Goal: Task Accomplishment & Management: Complete application form

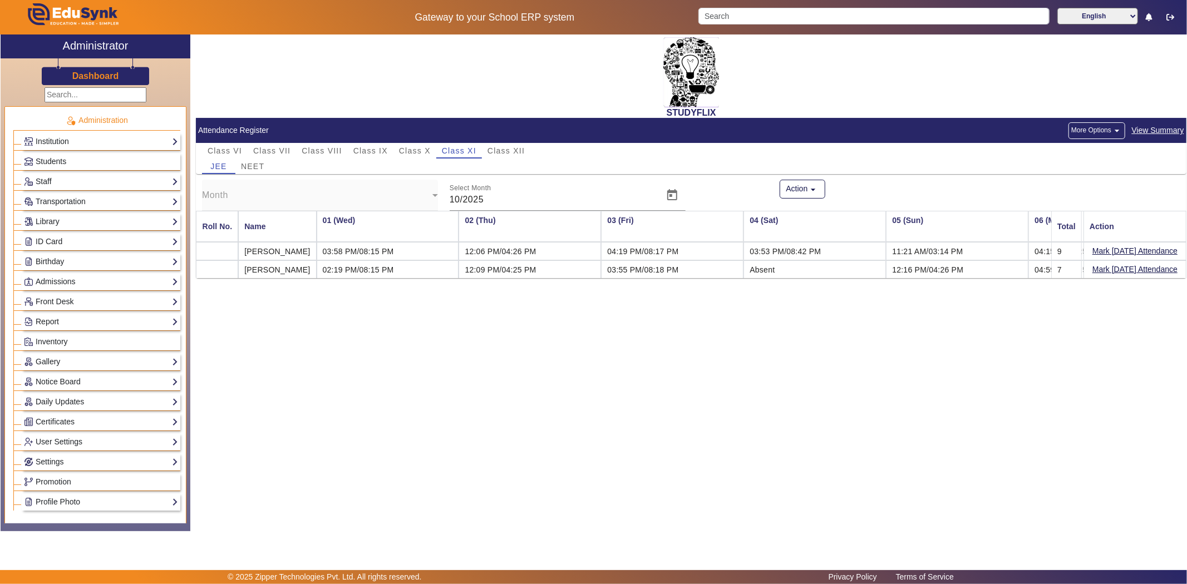
scroll to position [0, 980]
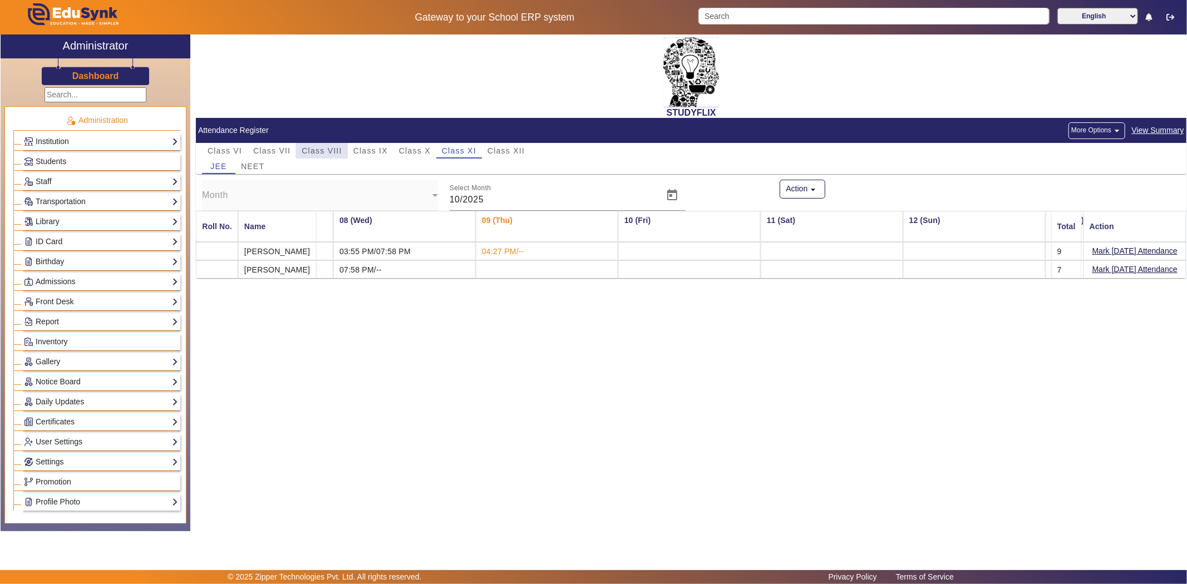
click at [331, 143] on span "Class VIII" at bounding box center [322, 151] width 40 height 16
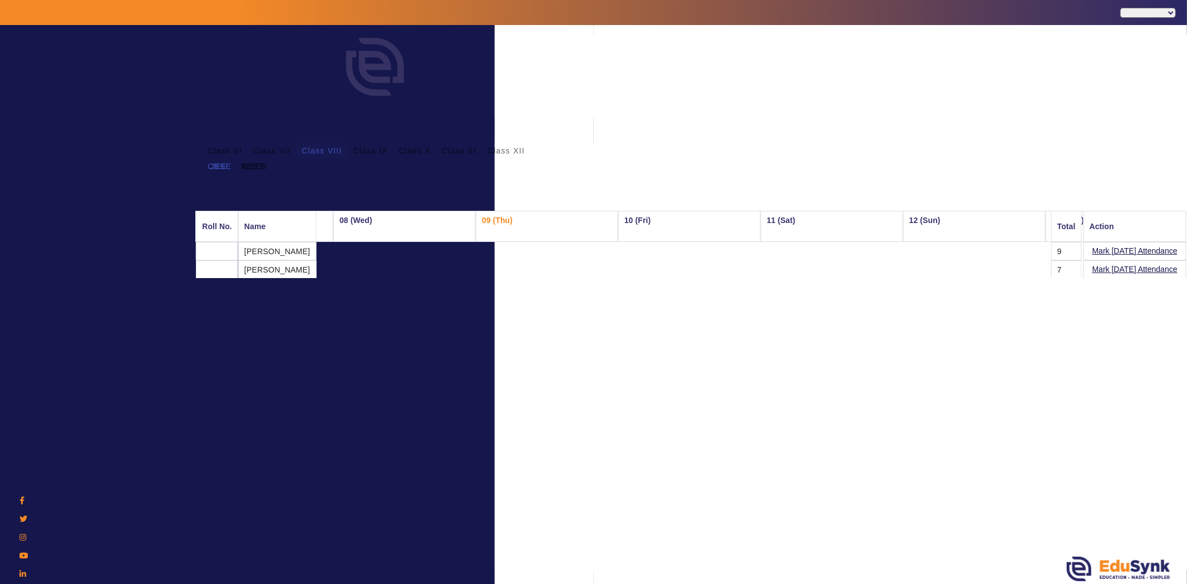
select select "en"
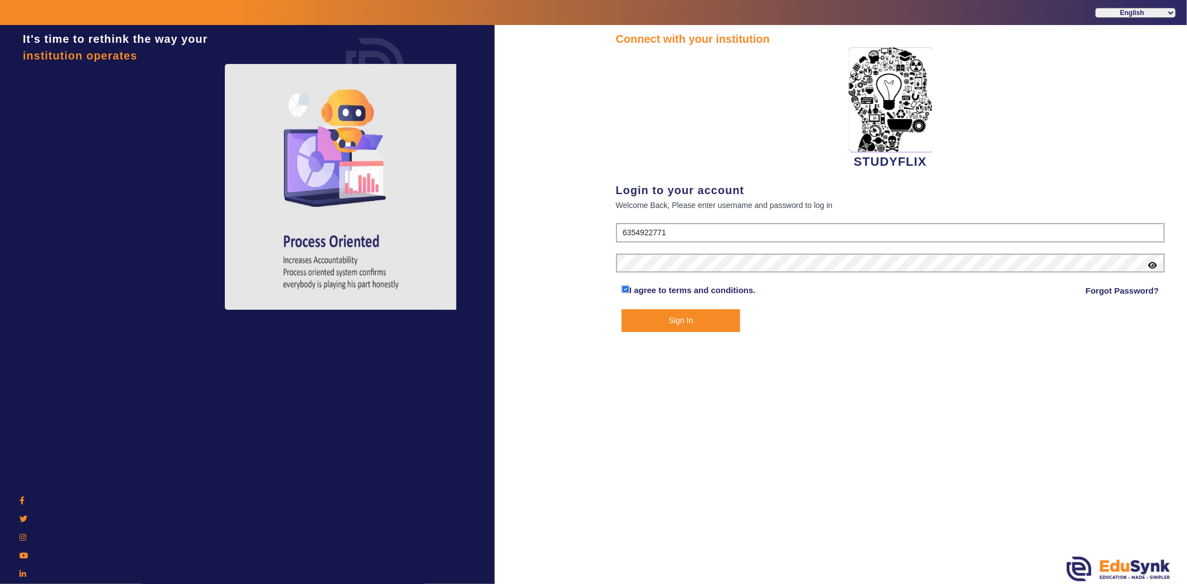
click at [649, 315] on button "Sign In" at bounding box center [681, 320] width 119 height 23
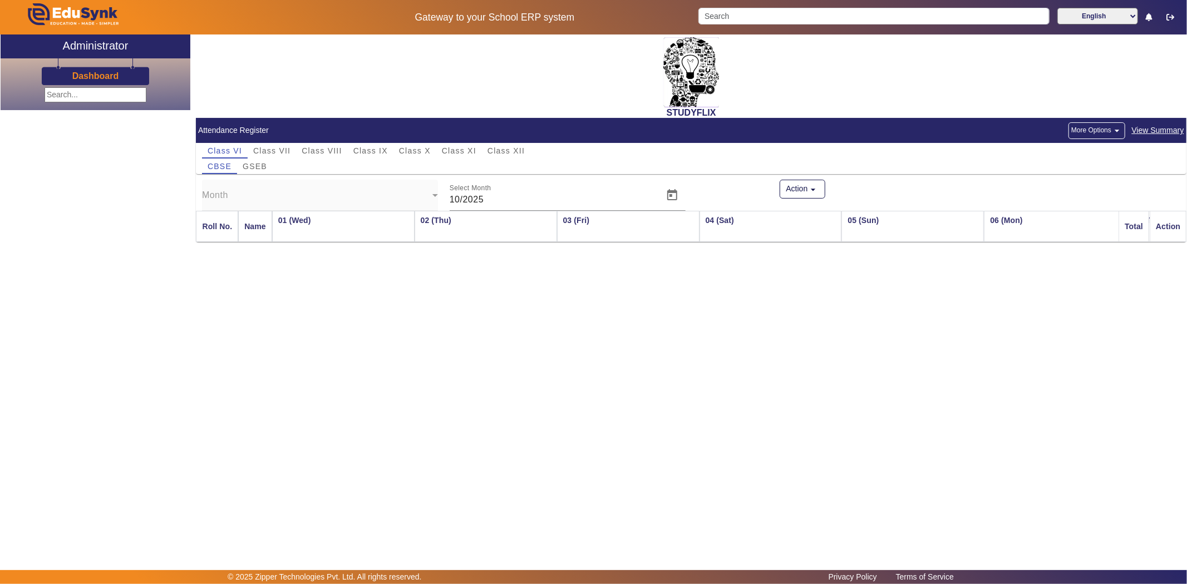
scroll to position [0, 306]
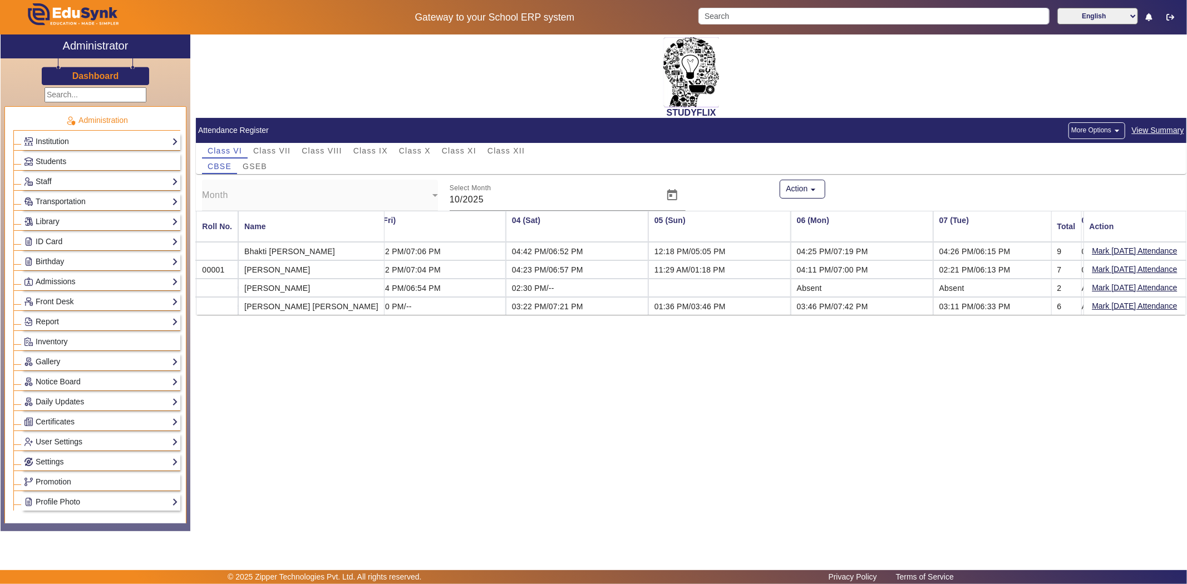
click at [648, 315] on td "01:36 PM/03:46 PM" at bounding box center [719, 306] width 142 height 18
click at [65, 307] on link "Front Desk" at bounding box center [101, 302] width 154 height 13
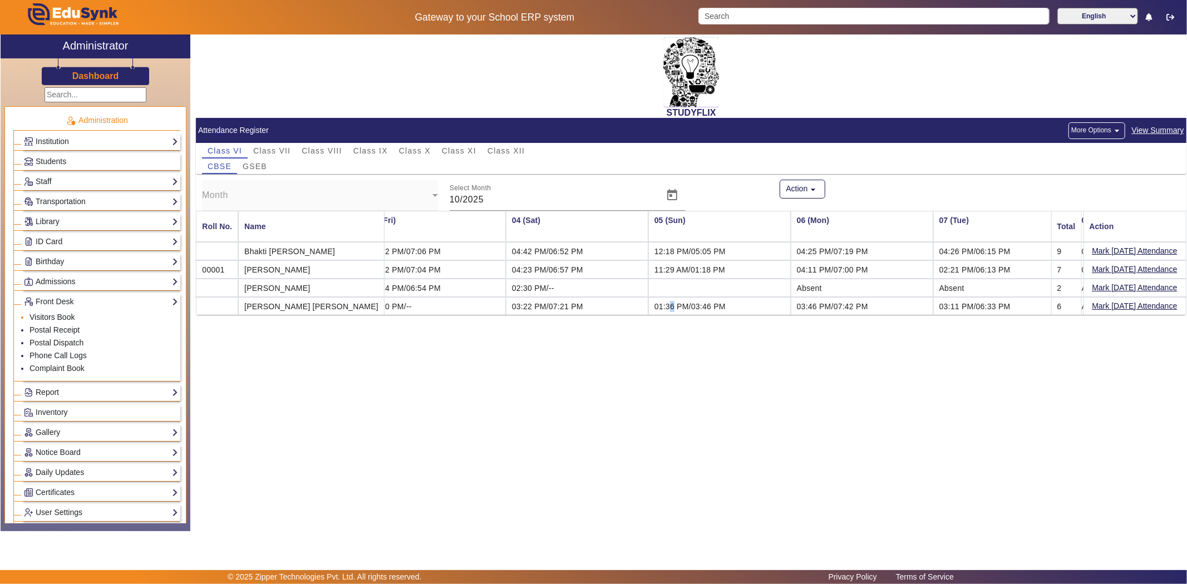
click at [52, 316] on link "Visitors Book" at bounding box center [51, 317] width 45 height 9
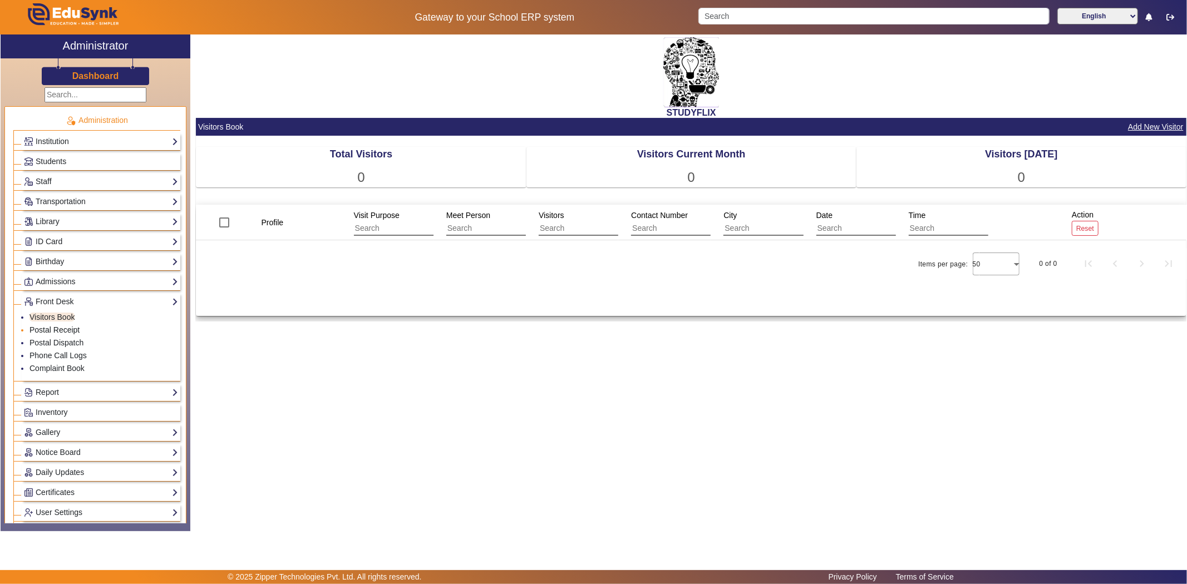
click at [65, 329] on link "Postal Receipt" at bounding box center [54, 330] width 50 height 9
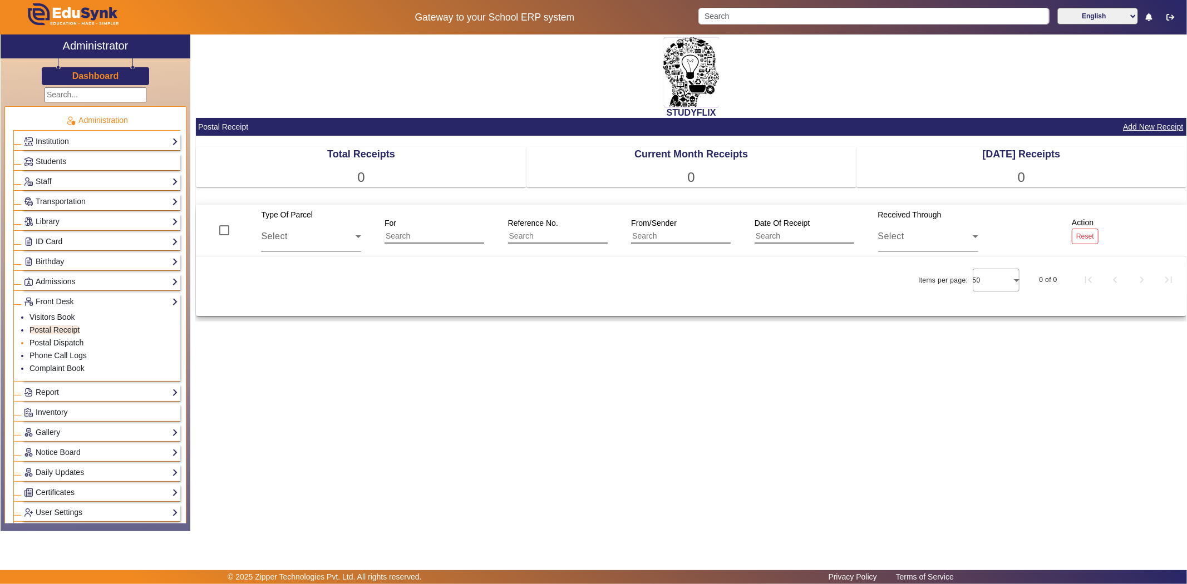
click at [56, 340] on link "Postal Dispatch" at bounding box center [56, 342] width 54 height 9
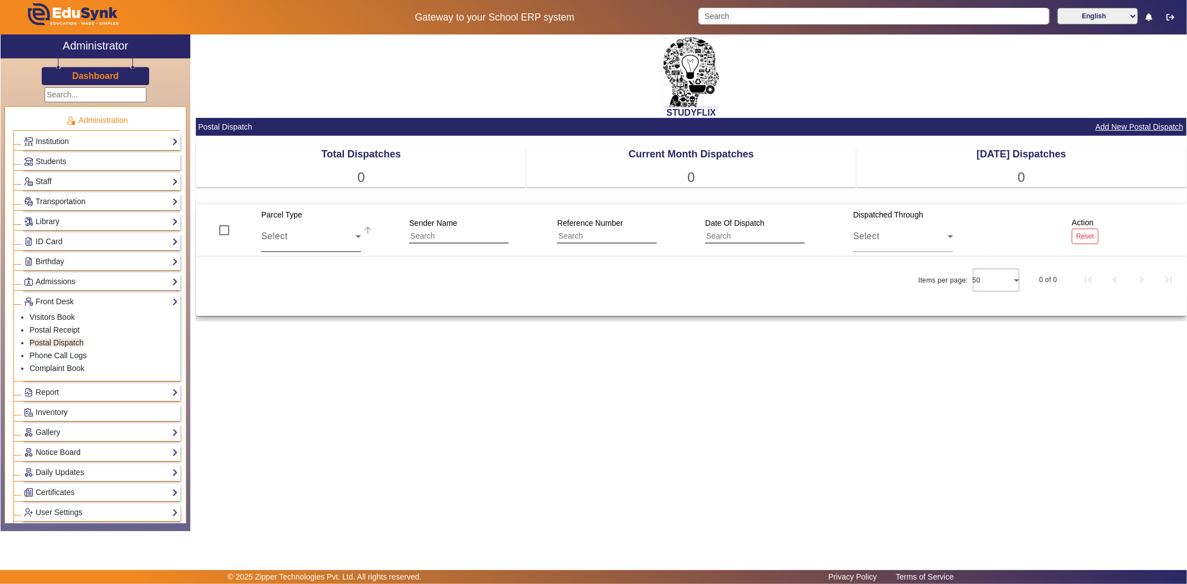
click at [323, 229] on div "Select" at bounding box center [311, 236] width 100 height 31
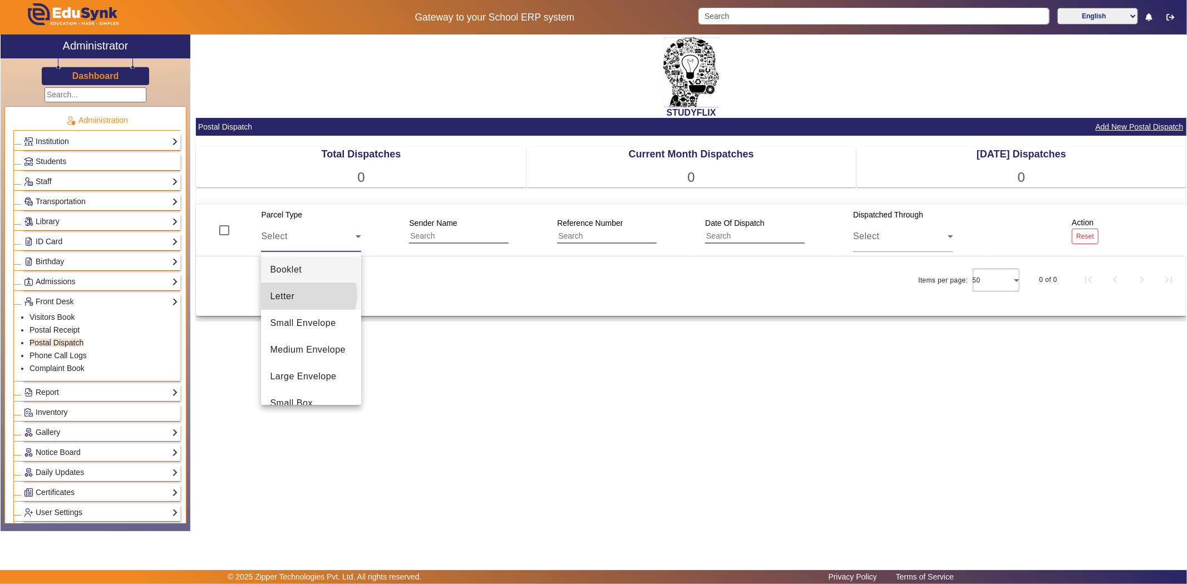
click at [304, 295] on mat-option "Letter" at bounding box center [311, 296] width 100 height 27
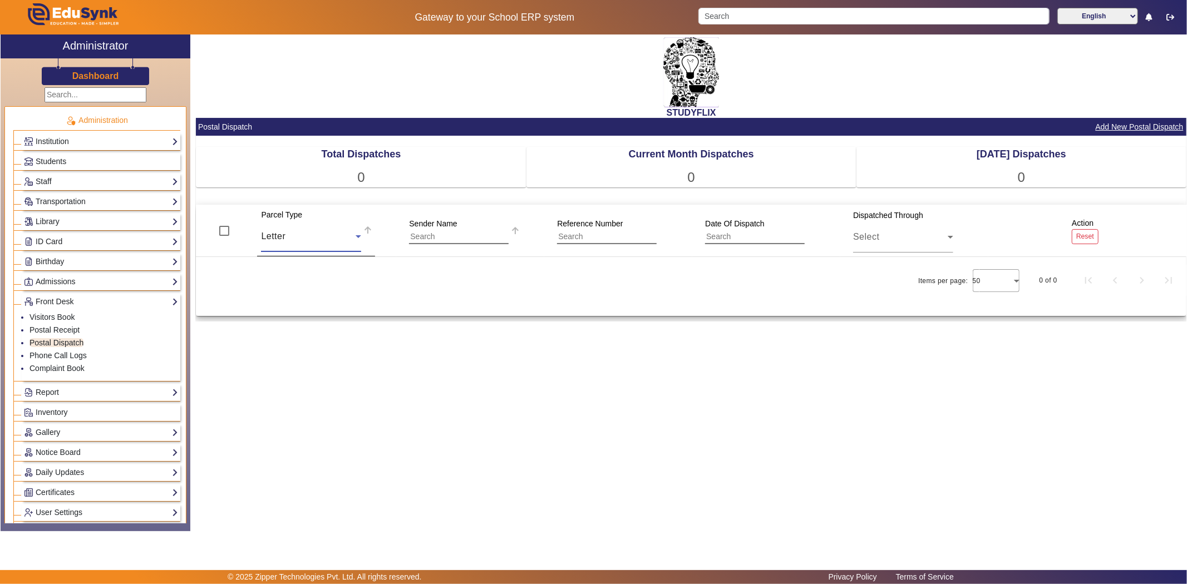
click at [443, 234] on input "text" at bounding box center [459, 237] width 100 height 14
click at [443, 234] on input "text" at bounding box center [459, 236] width 100 height 14
click at [497, 235] on input "text" at bounding box center [459, 236] width 100 height 14
click at [512, 229] on icon at bounding box center [515, 229] width 7 height 7
click at [465, 240] on input "text" at bounding box center [459, 236] width 100 height 14
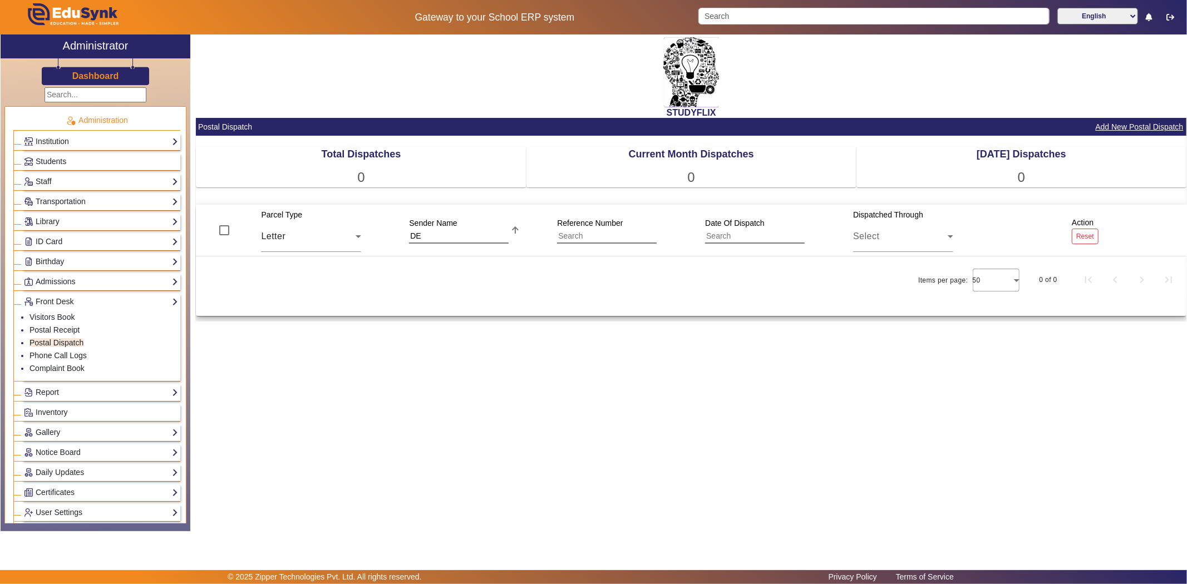
type input "D"
click at [576, 230] on input "text" at bounding box center [607, 236] width 100 height 14
click at [727, 232] on input "text" at bounding box center [755, 236] width 100 height 14
click at [887, 238] on div "Select" at bounding box center [900, 236] width 95 height 13
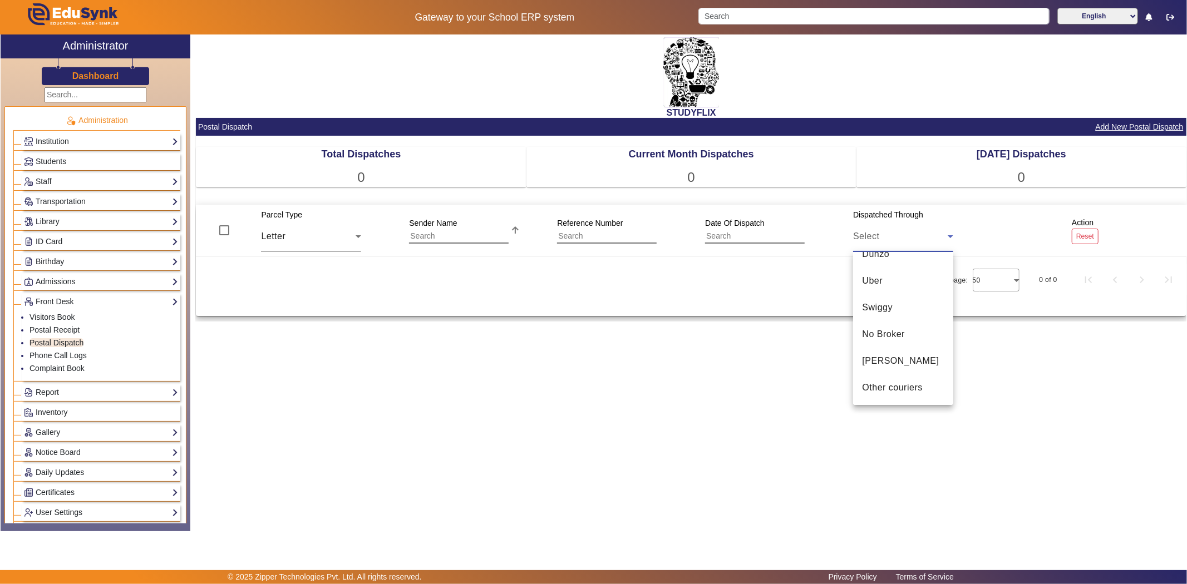
click at [807, 348] on div at bounding box center [593, 292] width 1187 height 584
click at [53, 355] on link "Phone Call Logs" at bounding box center [57, 355] width 57 height 9
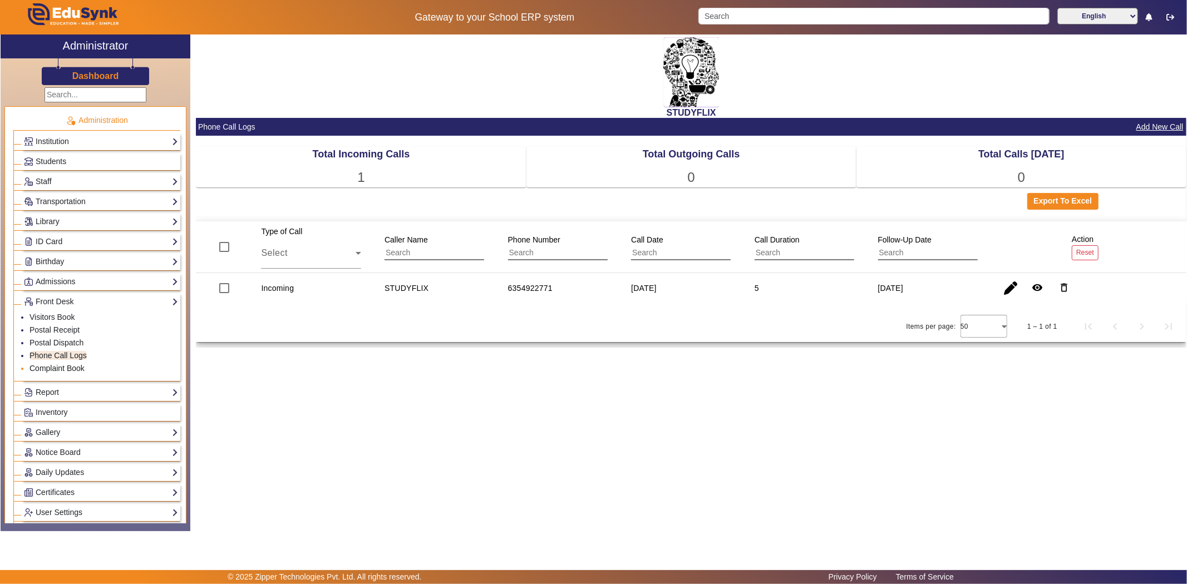
click at [58, 370] on link "Complaint Book" at bounding box center [56, 368] width 55 height 9
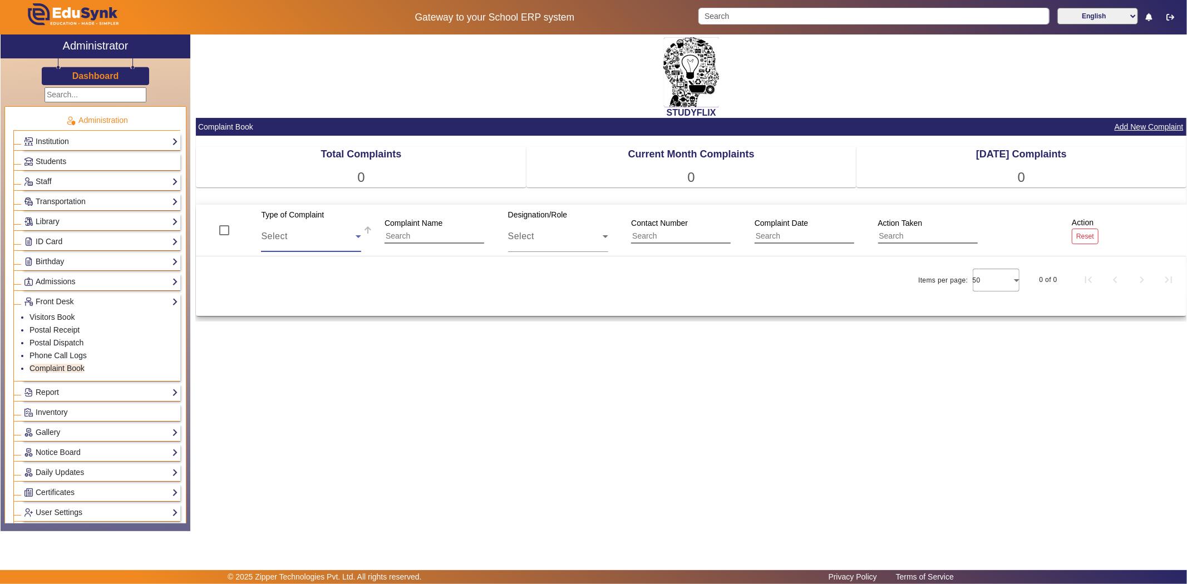
click at [282, 238] on span "Select" at bounding box center [274, 236] width 26 height 9
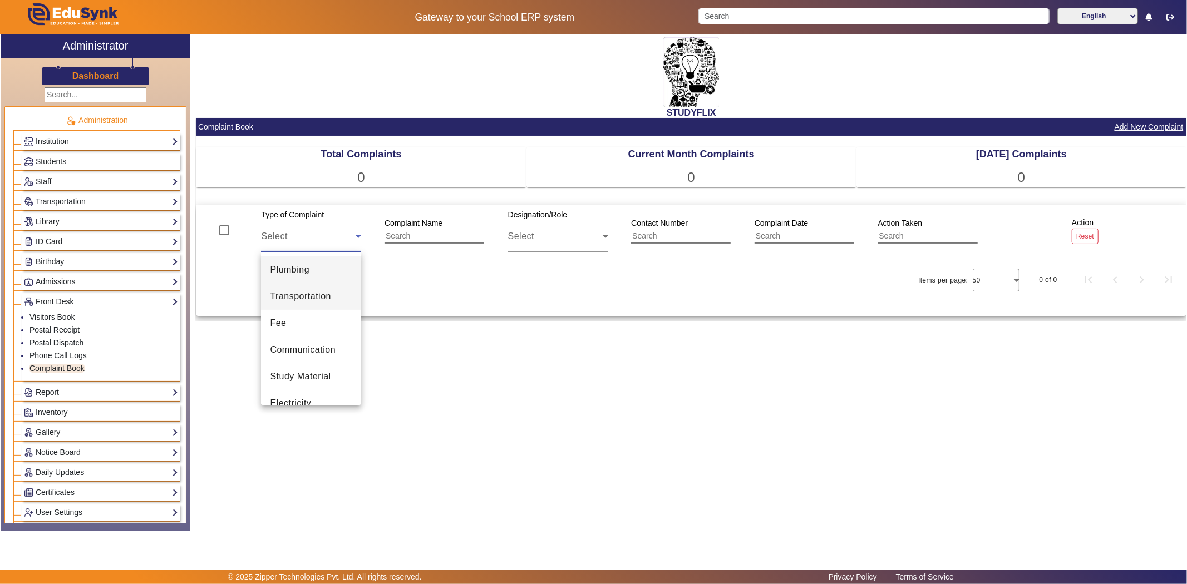
click at [282, 288] on mat-option "Transportation" at bounding box center [311, 296] width 100 height 27
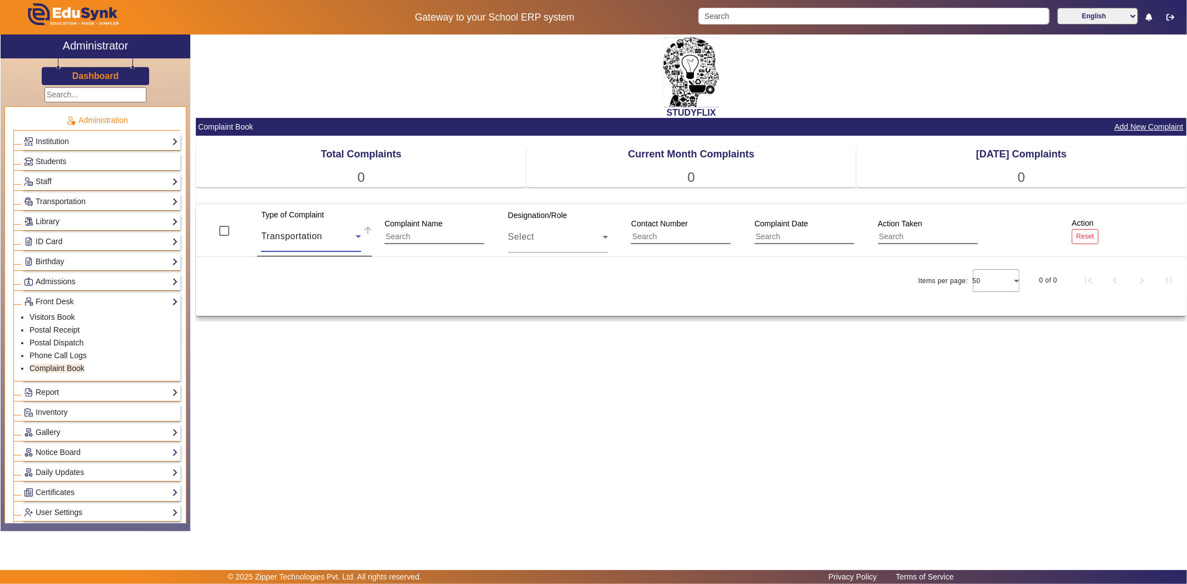
click at [325, 242] on div "Transportation" at bounding box center [308, 236] width 95 height 13
click at [307, 336] on span "Washrooms" at bounding box center [295, 333] width 50 height 13
click at [402, 233] on input "text" at bounding box center [435, 236] width 100 height 14
click at [430, 237] on input "text" at bounding box center [435, 236] width 100 height 14
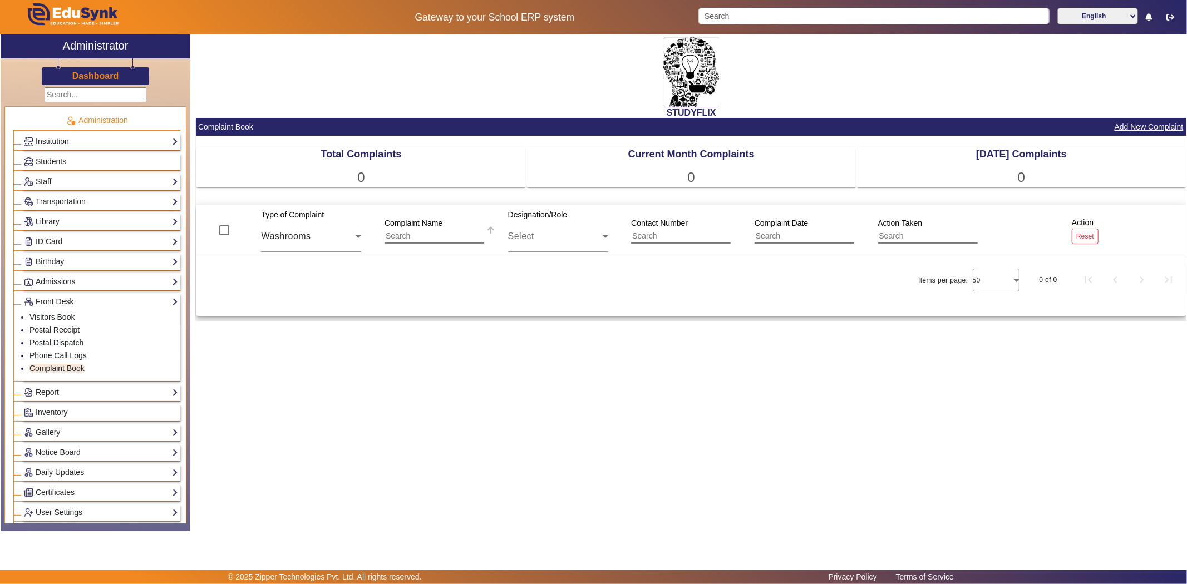
click at [430, 237] on input "text" at bounding box center [435, 236] width 100 height 14
type input "[PERSON_NAME]"
click at [540, 234] on div "Select" at bounding box center [555, 236] width 95 height 13
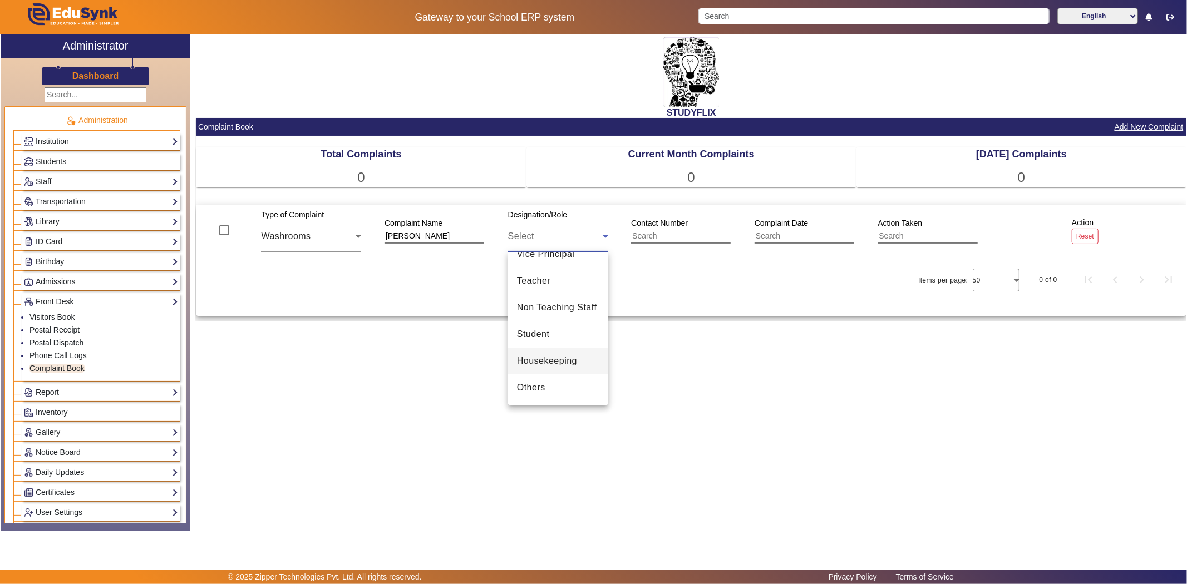
scroll to position [0, 0]
click at [557, 277] on mat-option "Principal" at bounding box center [558, 270] width 100 height 27
click at [654, 232] on input "text" at bounding box center [681, 236] width 100 height 14
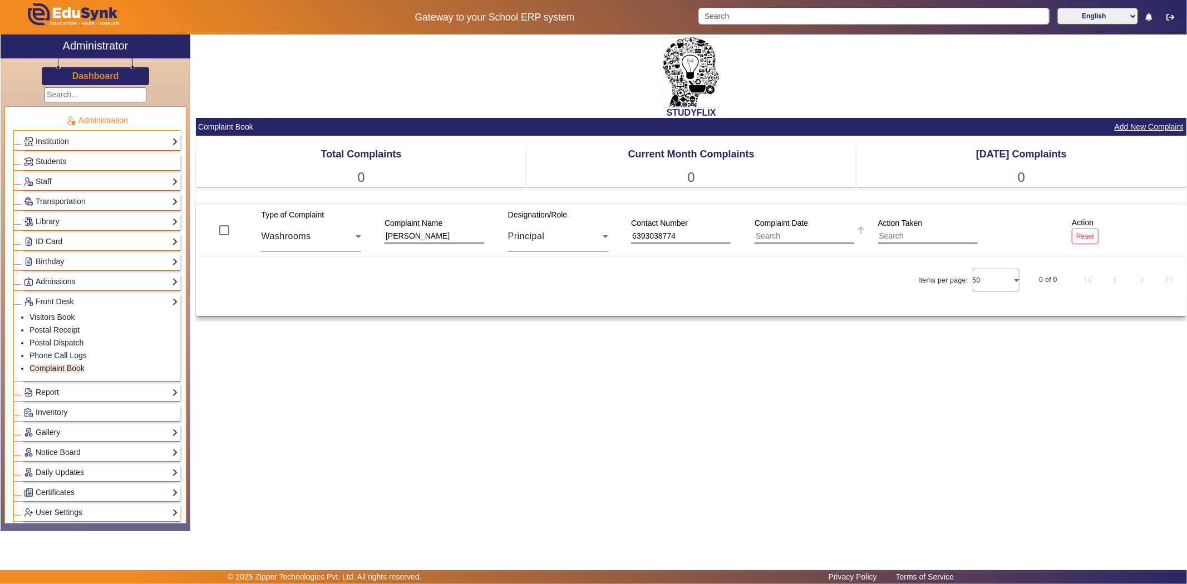
type input "6393038774"
click at [779, 234] on input "text" at bounding box center [805, 236] width 100 height 14
click at [904, 237] on input "text" at bounding box center [928, 236] width 100 height 14
click at [1140, 129] on button "Add New Complaint" at bounding box center [1149, 127] width 71 height 14
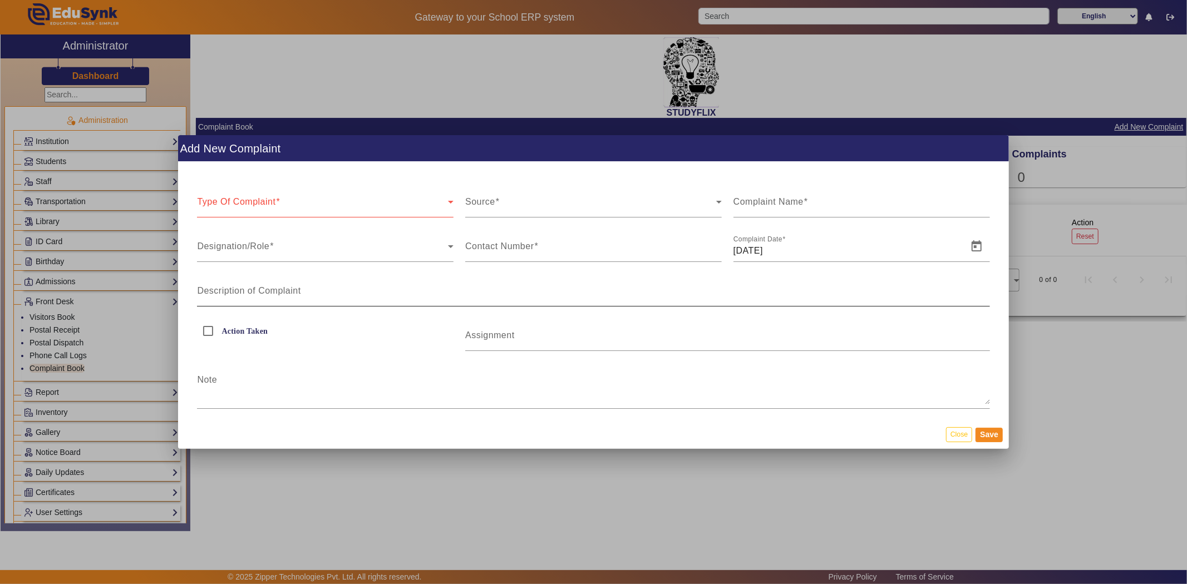
click at [702, 277] on div "Description of Complaint" at bounding box center [593, 290] width 792 height 31
click at [702, 279] on div "Description of Complaint" at bounding box center [593, 290] width 792 height 31
click at [1075, 139] on div at bounding box center [593, 292] width 1187 height 584
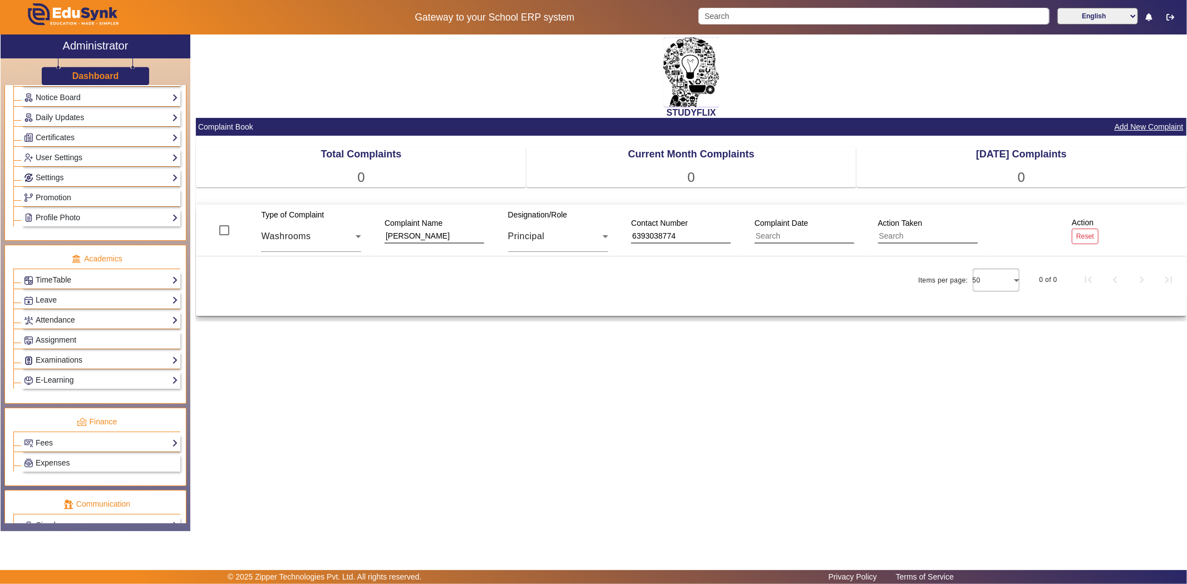
scroll to position [467, 0]
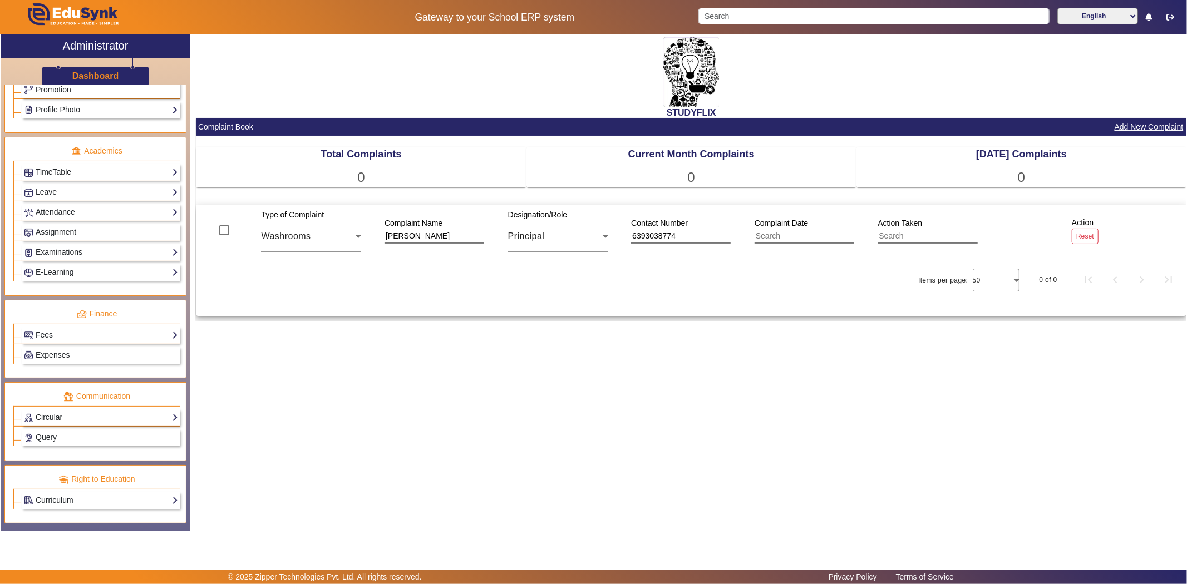
click at [56, 413] on link "Circular" at bounding box center [101, 417] width 154 height 13
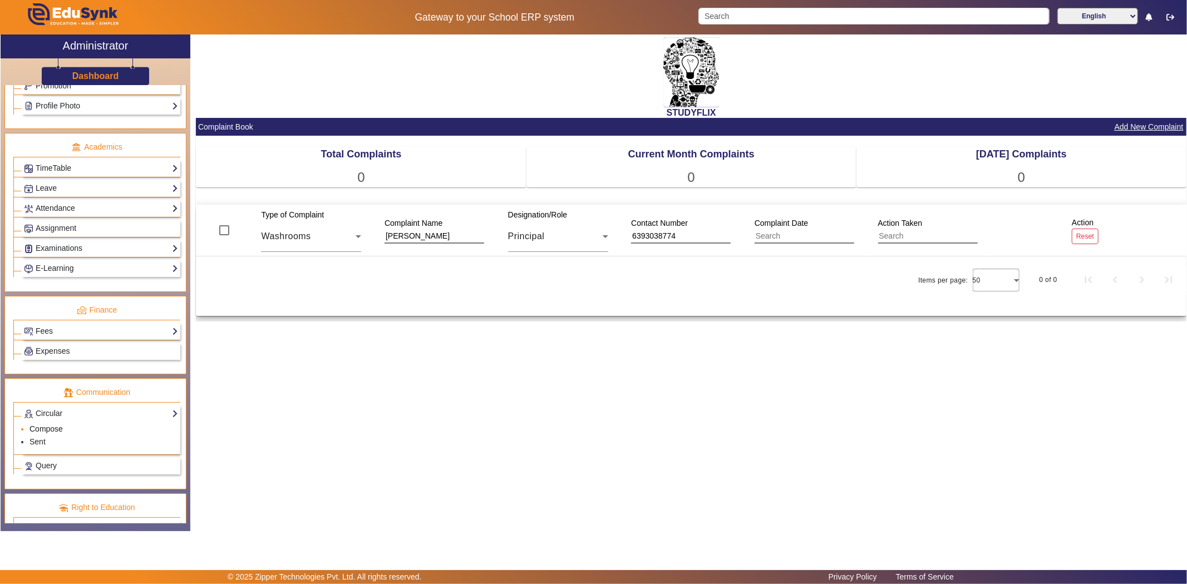
click at [47, 434] on link "Compose" at bounding box center [45, 429] width 33 height 9
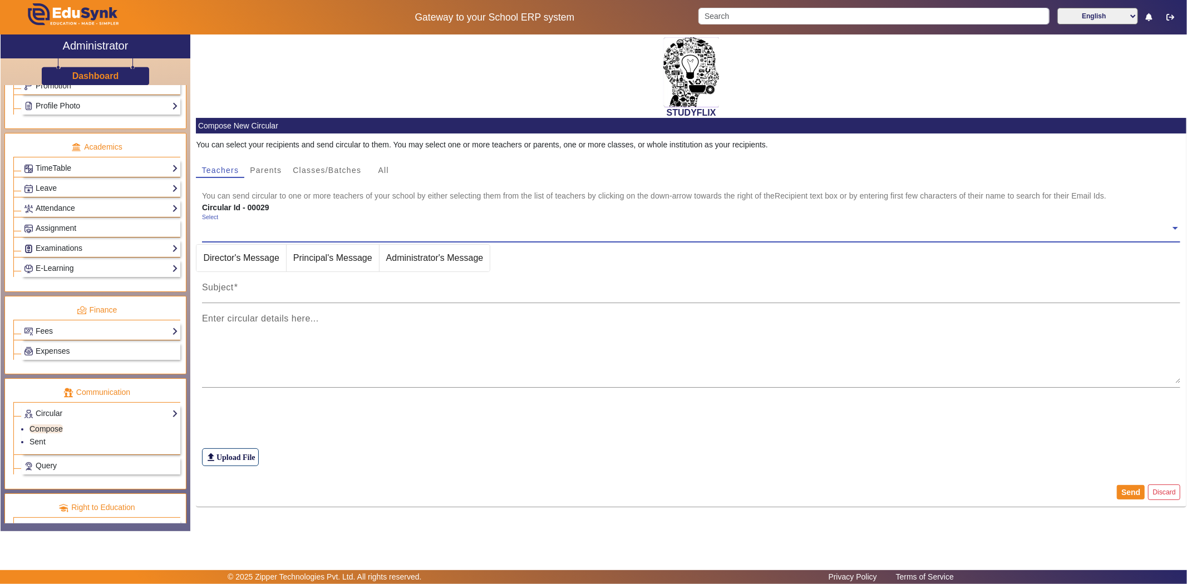
click at [326, 160] on mat-card-content "You can select your recipients and send circular to them. You may select one or…" at bounding box center [691, 306] width 991 height 344
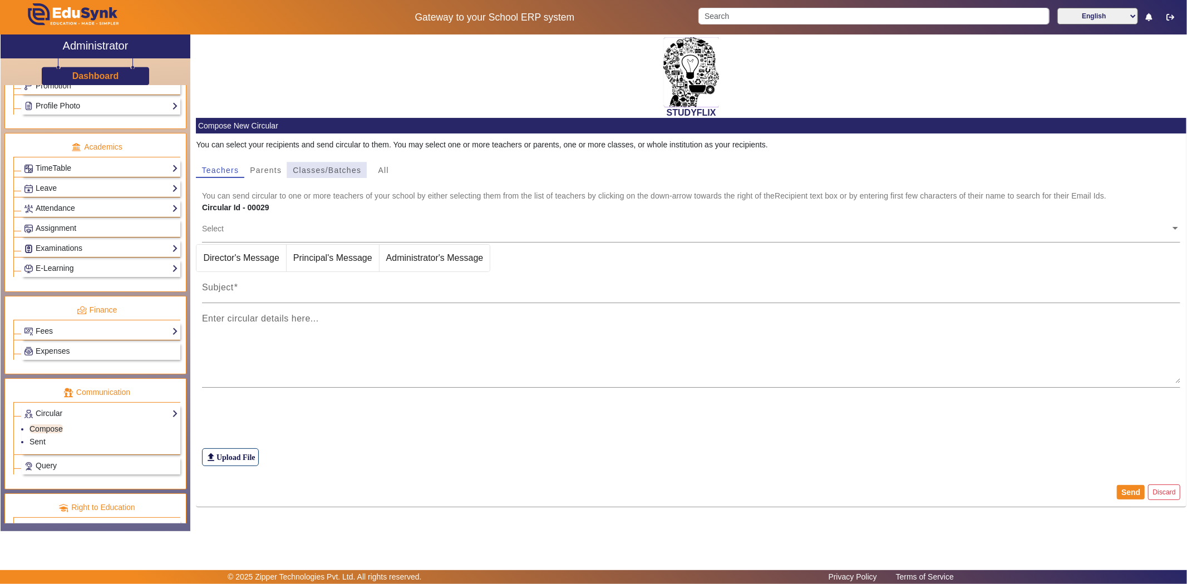
click at [322, 171] on span "Classes/Batches" at bounding box center [327, 170] width 68 height 8
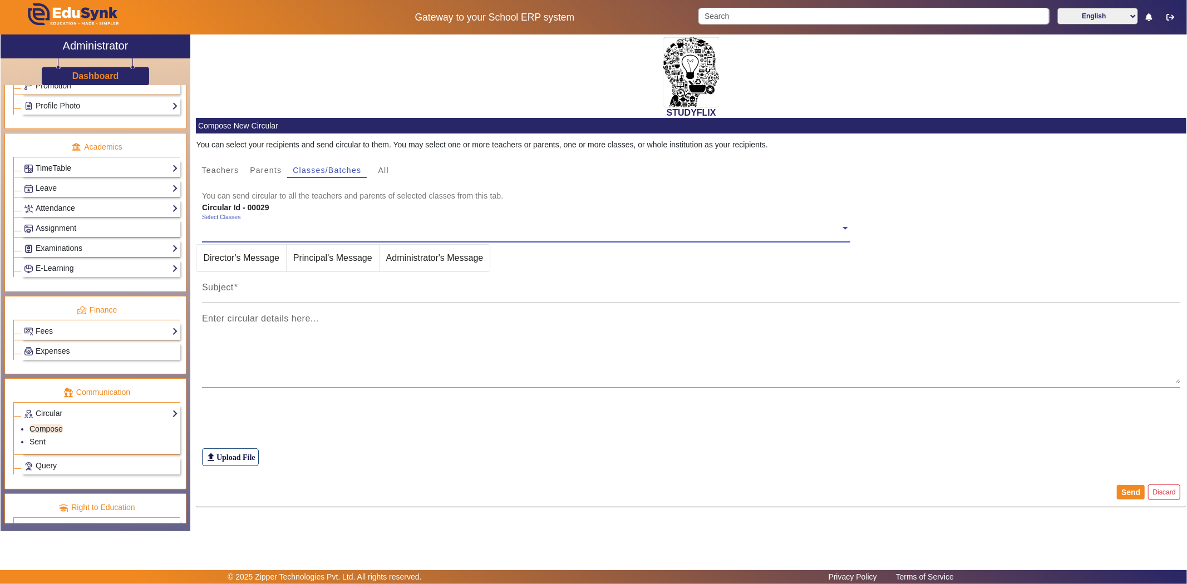
click at [266, 223] on div "Select Classes" at bounding box center [521, 226] width 638 height 24
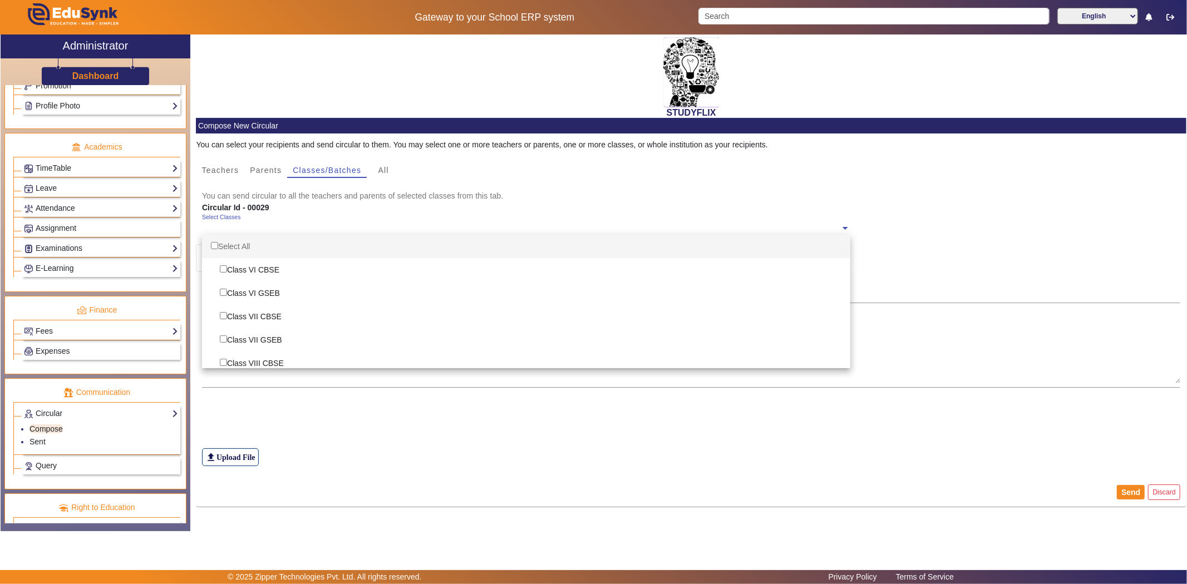
click at [497, 196] on mat-card-subtitle "You can send circular to all the teachers and parents of selected classes from …" at bounding box center [691, 196] width 979 height 12
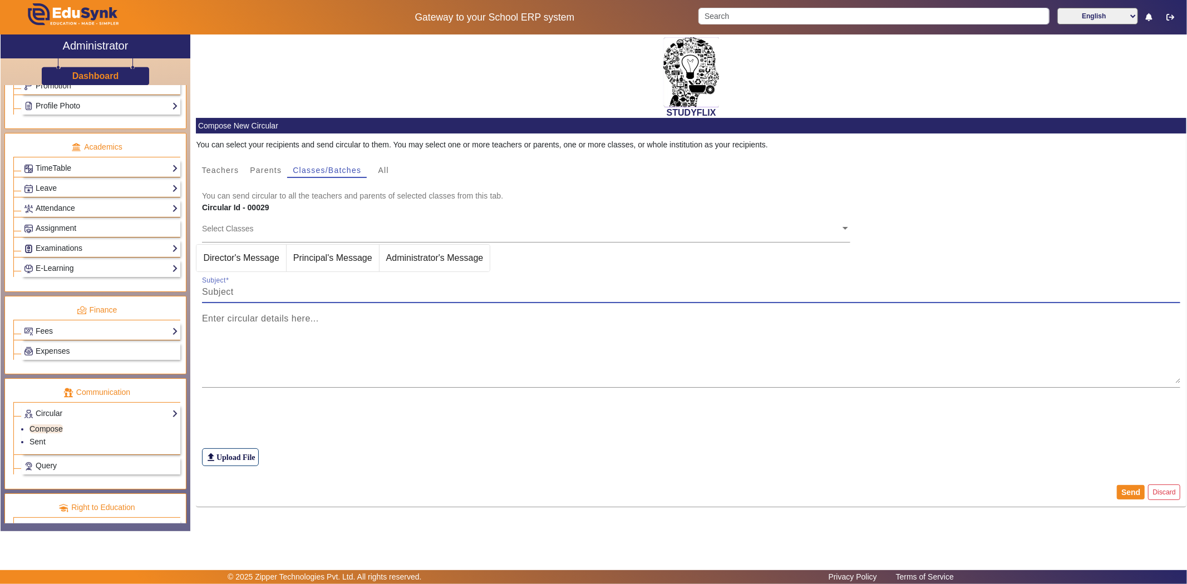
click at [347, 298] on input "Subject" at bounding box center [691, 291] width 979 height 13
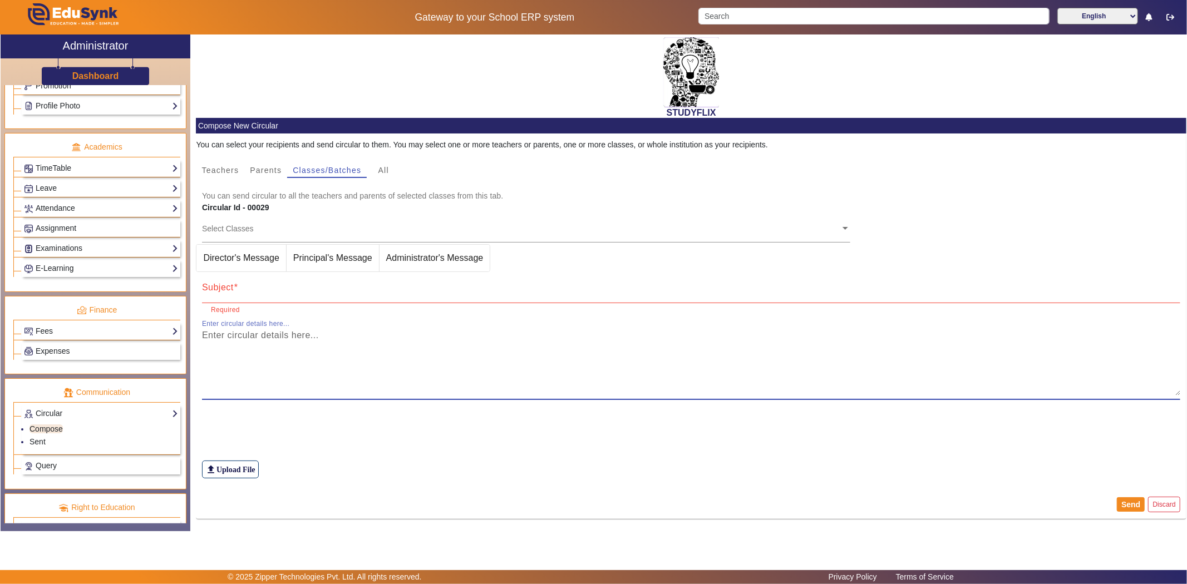
click at [427, 348] on textarea "Enter circular details here..." at bounding box center [691, 362] width 979 height 67
